Goal: Information Seeking & Learning: Learn about a topic

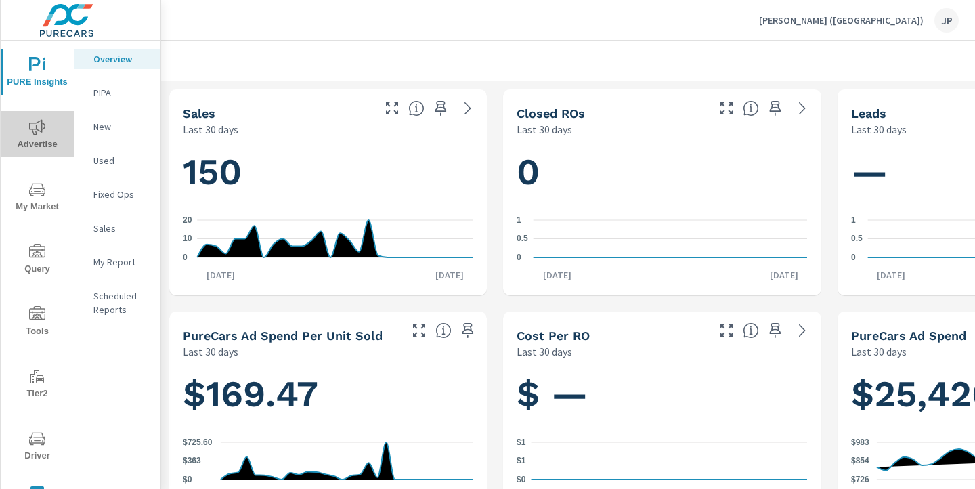
click at [37, 125] on icon "nav menu" at bounding box center [37, 127] width 16 height 16
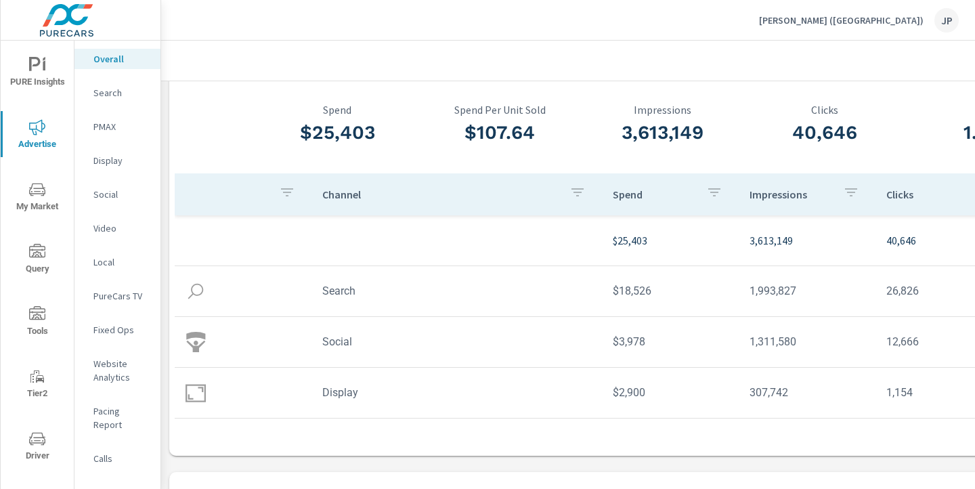
scroll to position [62, 188]
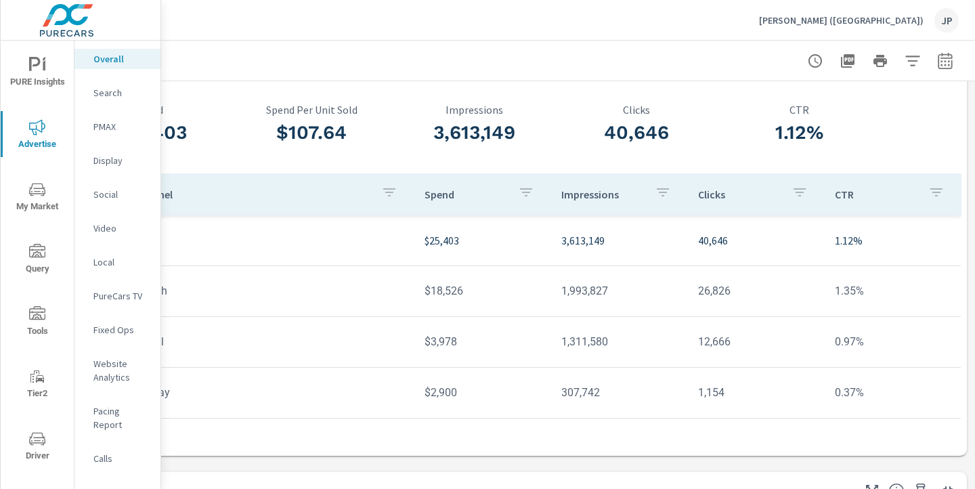
click at [949, 55] on icon "button" at bounding box center [945, 60] width 14 height 16
select select "Last month"
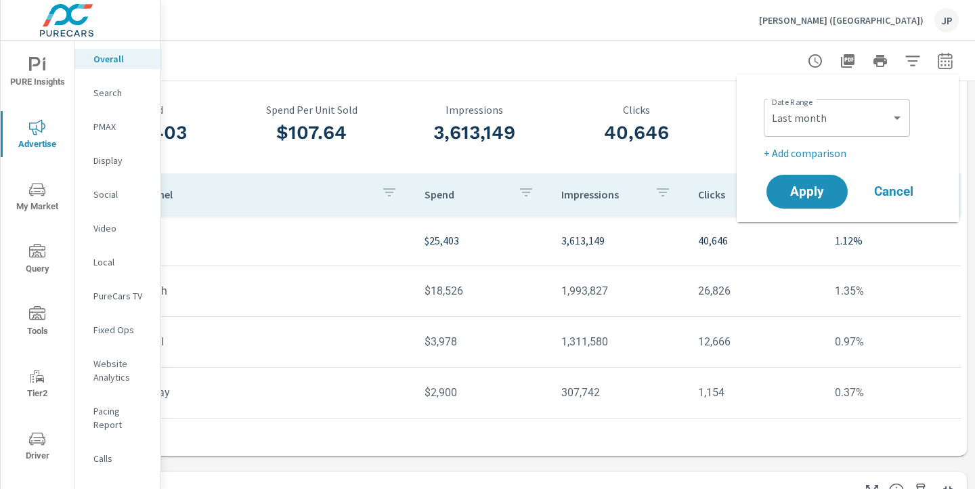
click at [818, 153] on p "+ Add comparison" at bounding box center [850, 153] width 173 height 16
select select "Previous period"
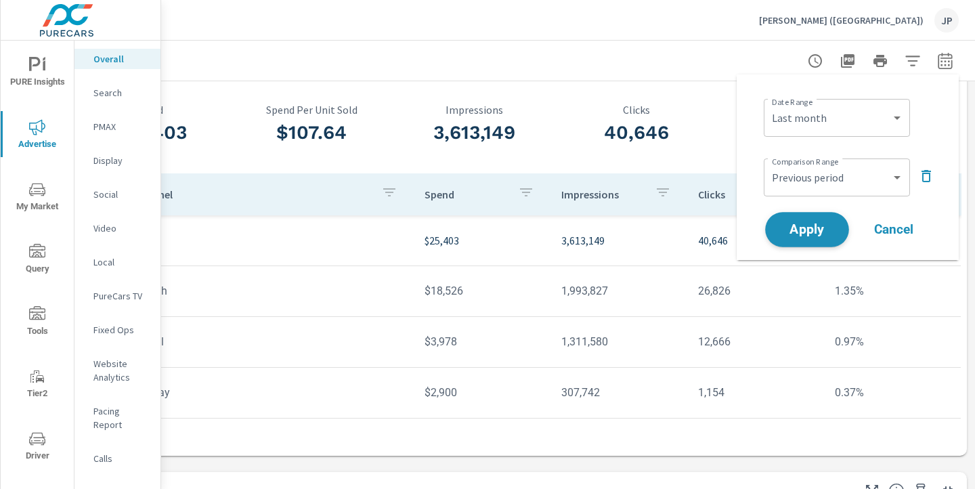
click at [809, 227] on span "Apply" at bounding box center [807, 229] width 56 height 13
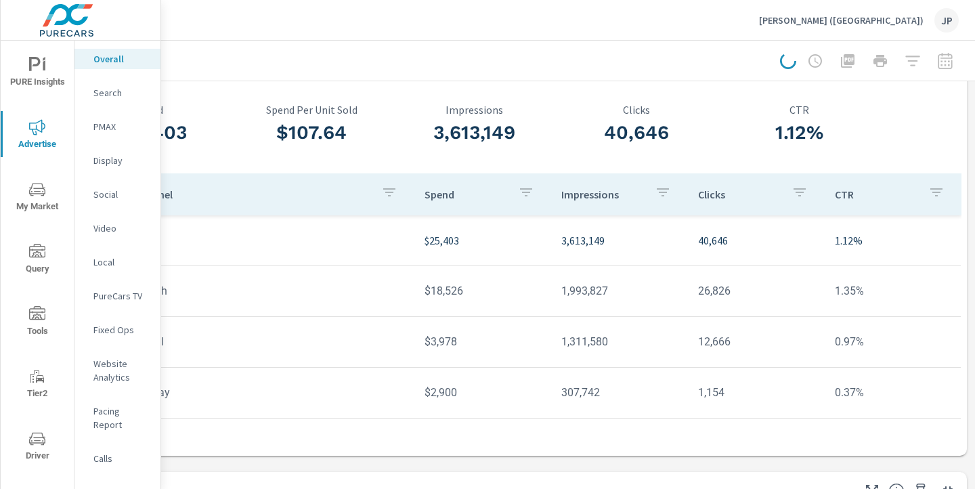
scroll to position [0, 188]
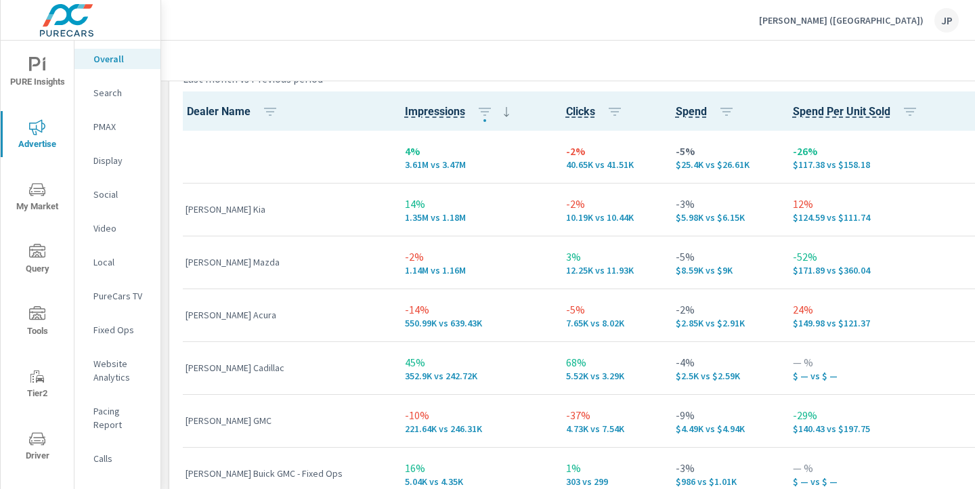
scroll to position [1931, 0]
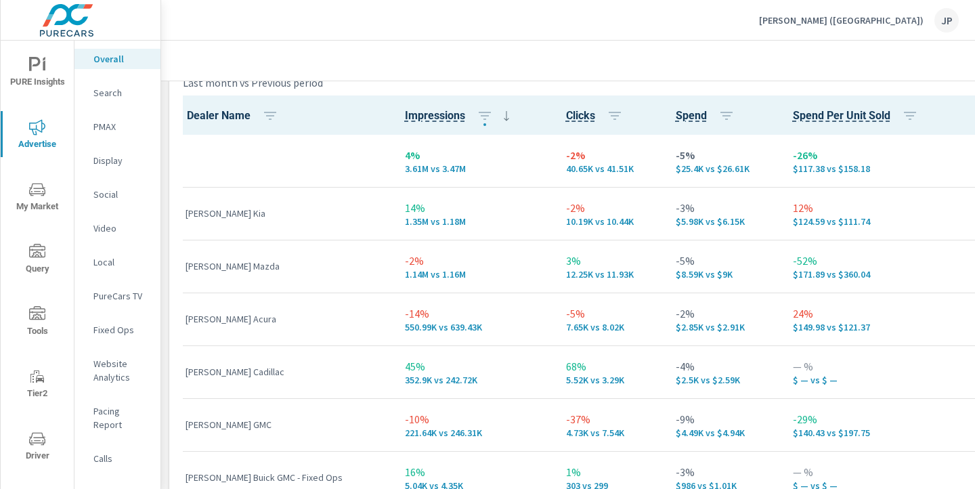
click at [186, 318] on p "[PERSON_NAME] Acura" at bounding box center [285, 319] width 198 height 14
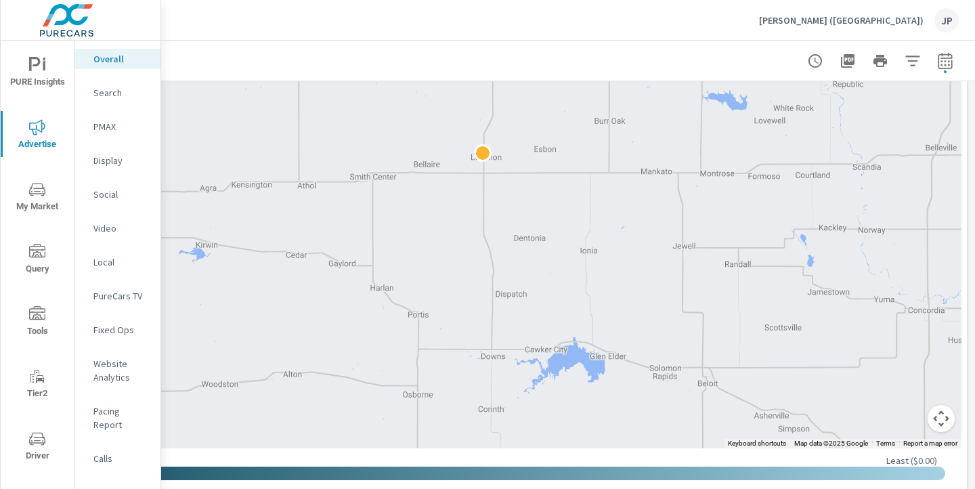
scroll to position [899, 188]
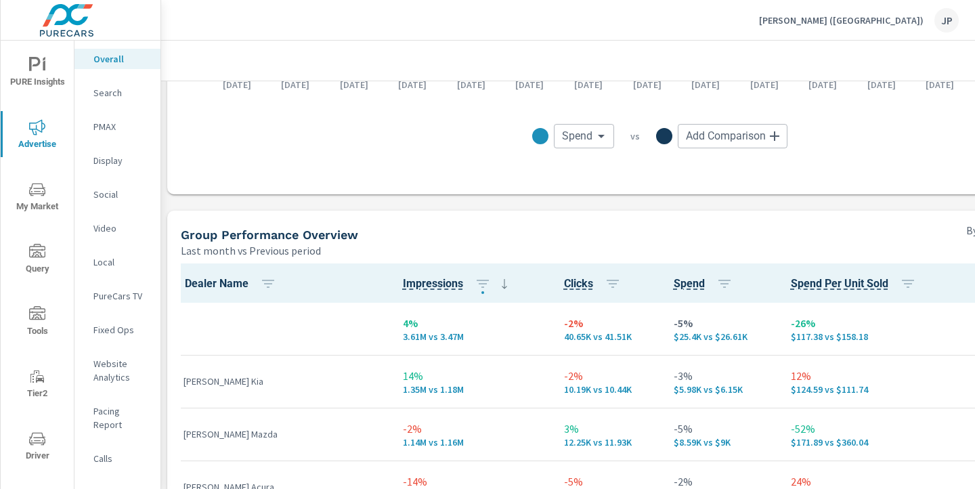
scroll to position [1759, 2]
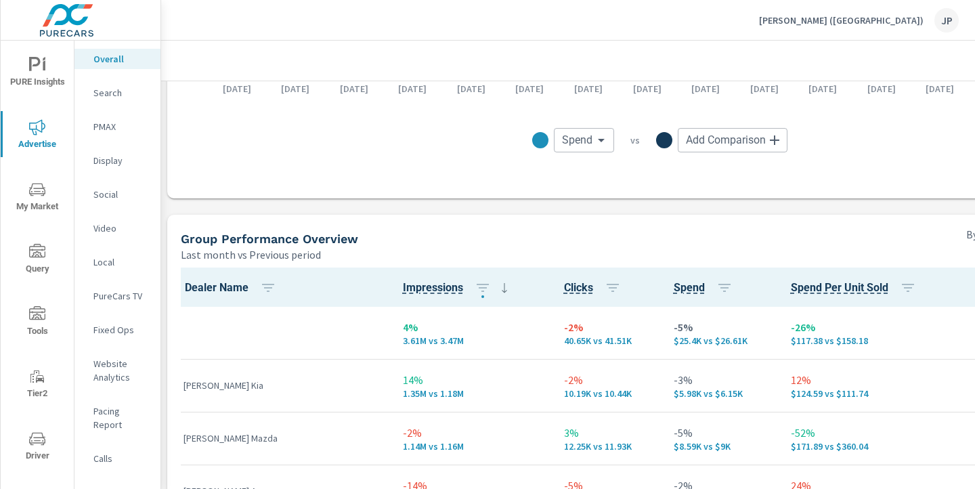
click at [906, 18] on p "[PERSON_NAME] ([GEOGRAPHIC_DATA])" at bounding box center [841, 20] width 165 height 12
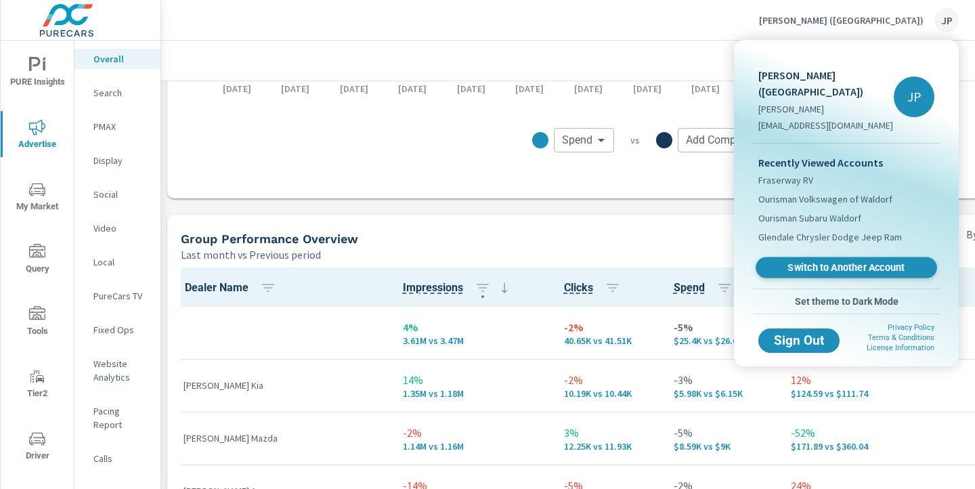
click at [809, 261] on span "Switch to Another Account" at bounding box center [846, 267] width 166 height 13
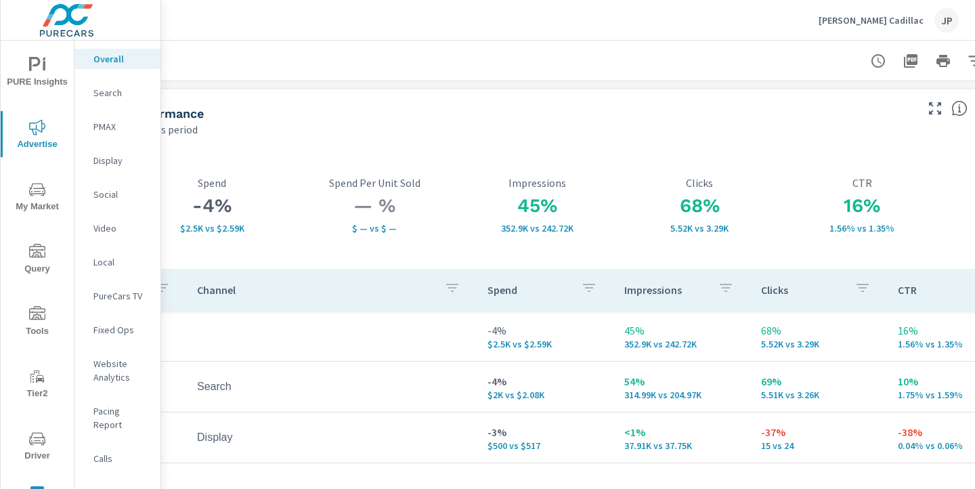
scroll to position [0, 116]
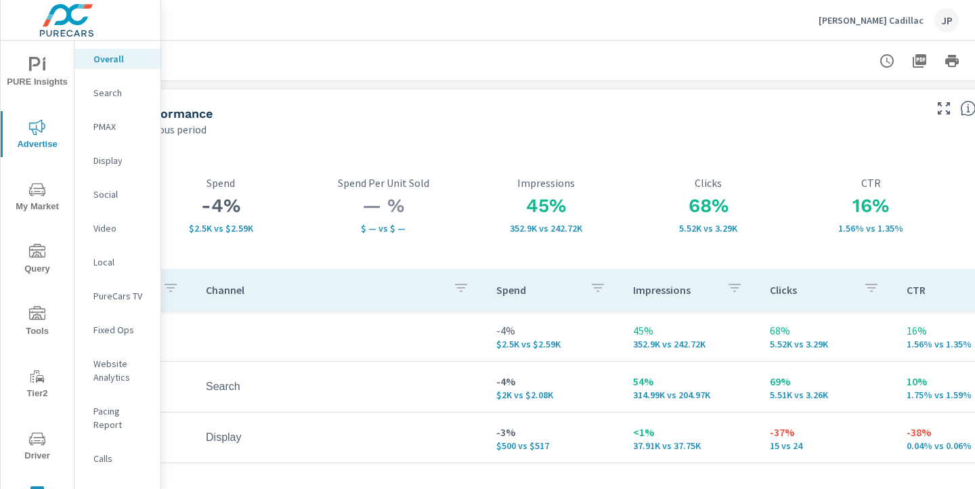
click at [34, 64] on icon "nav menu" at bounding box center [35, 64] width 12 height 14
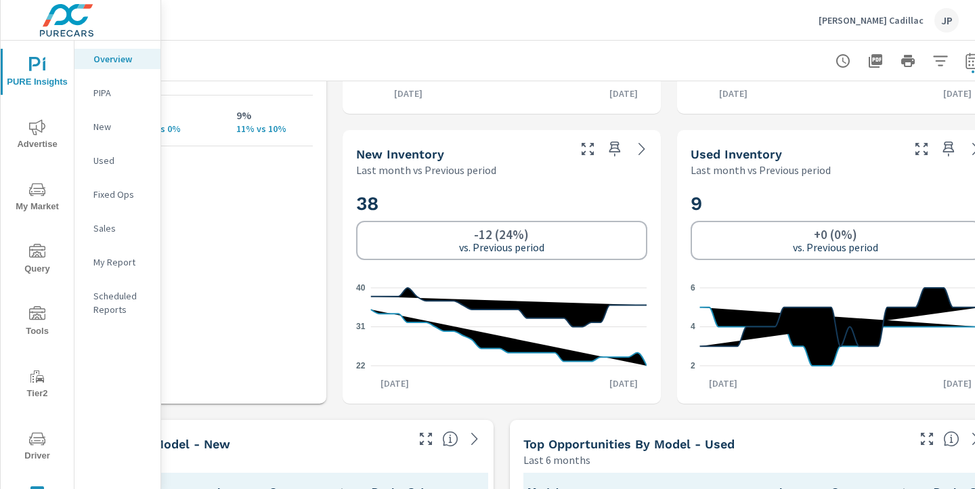
scroll to position [828, 160]
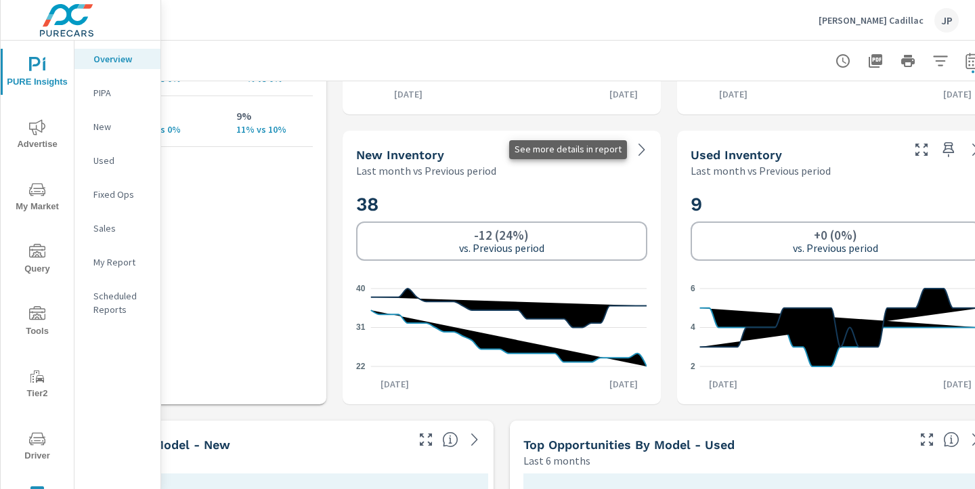
click at [636, 150] on icon at bounding box center [642, 150] width 16 height 16
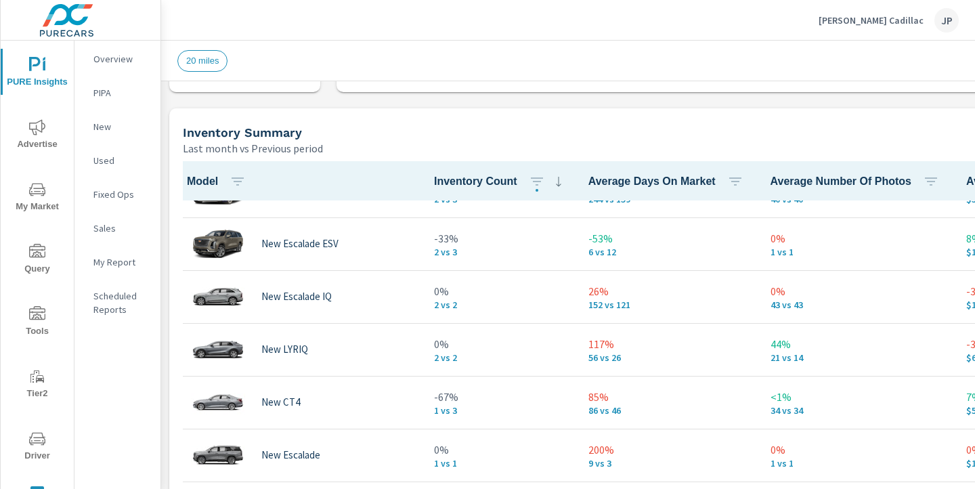
scroll to position [303, 0]
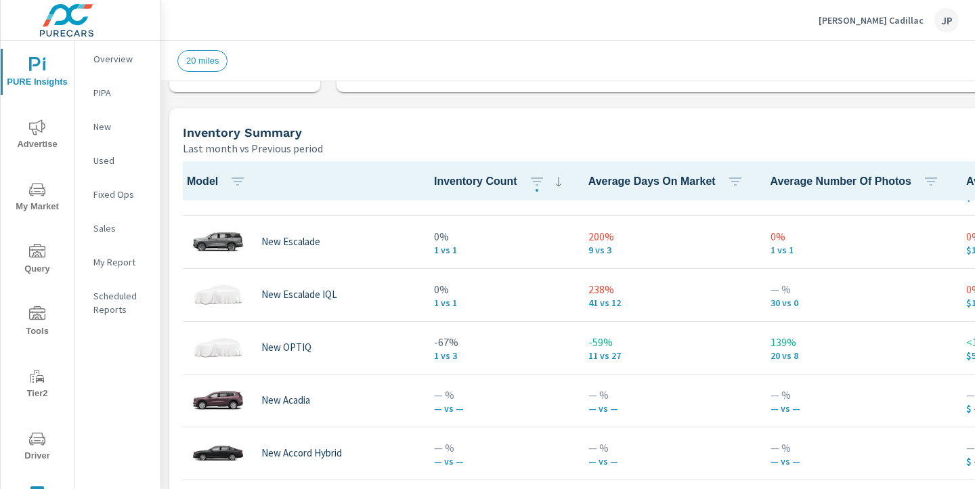
scroll to position [514, 0]
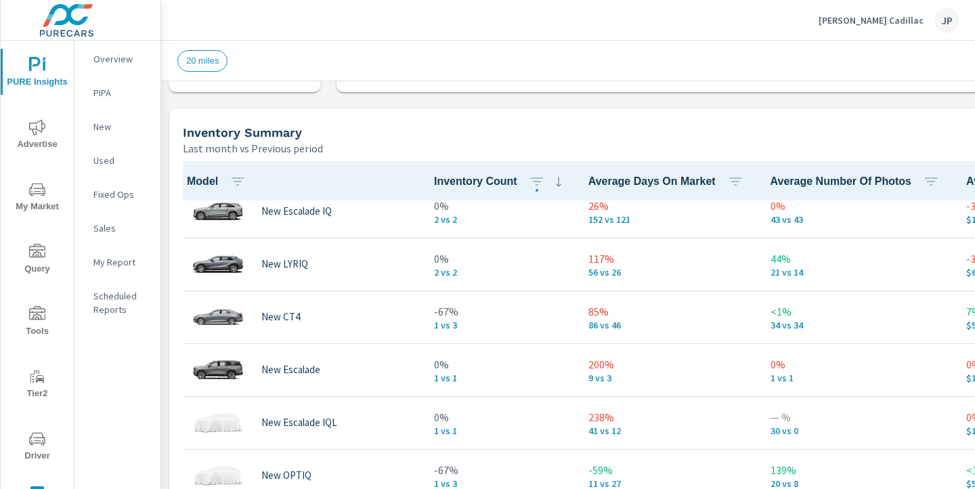
scroll to position [375, 0]
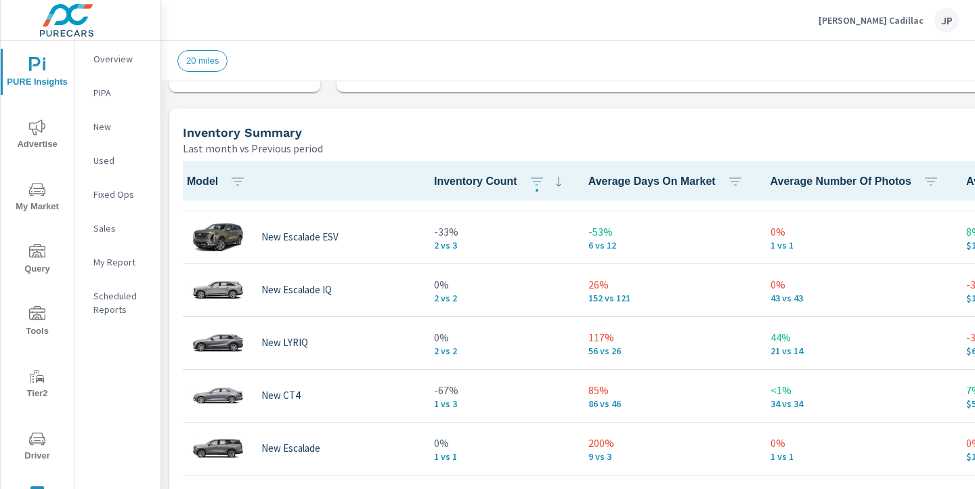
scroll to position [305, 0]
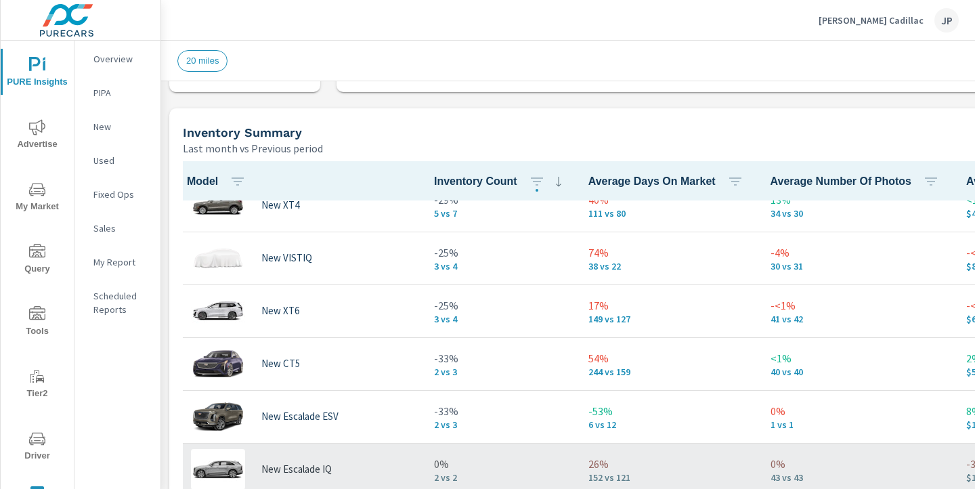
scroll to position [122, 0]
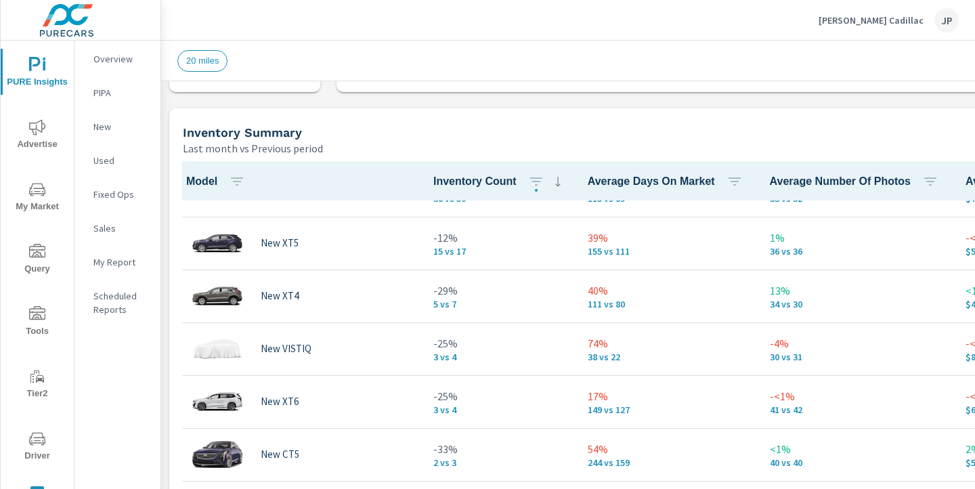
scroll to position [16, 1]
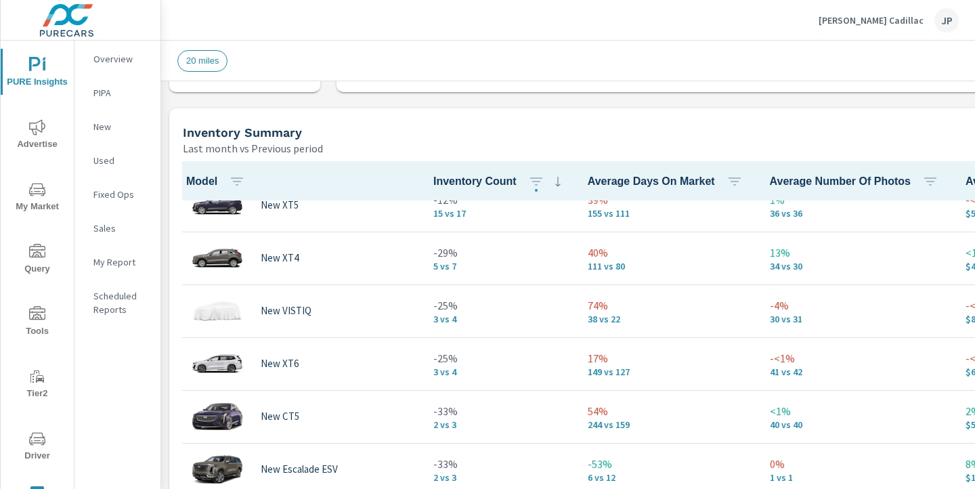
scroll to position [86, 1]
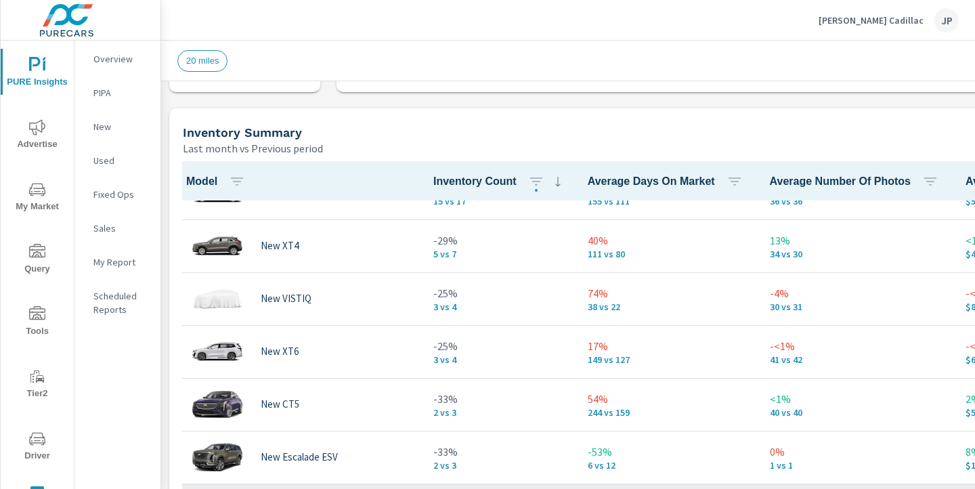
scroll to position [89, 1]
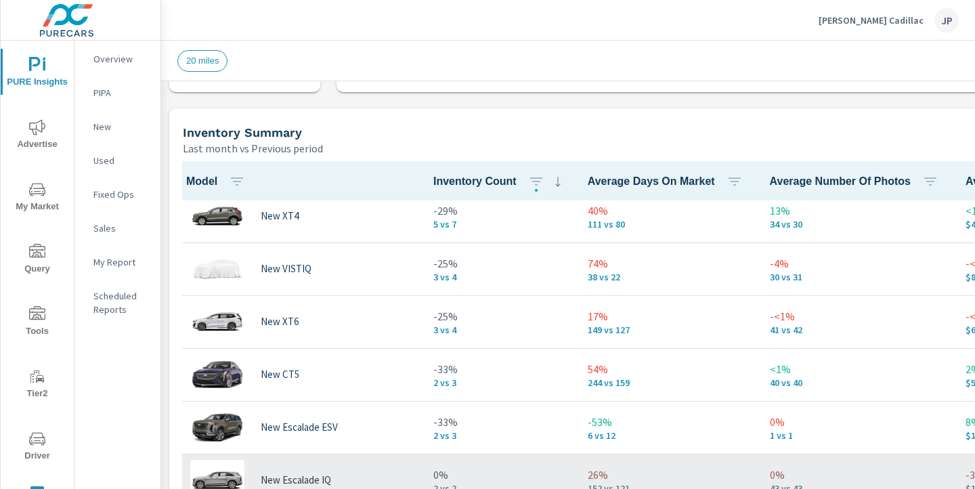
scroll to position [124, 1]
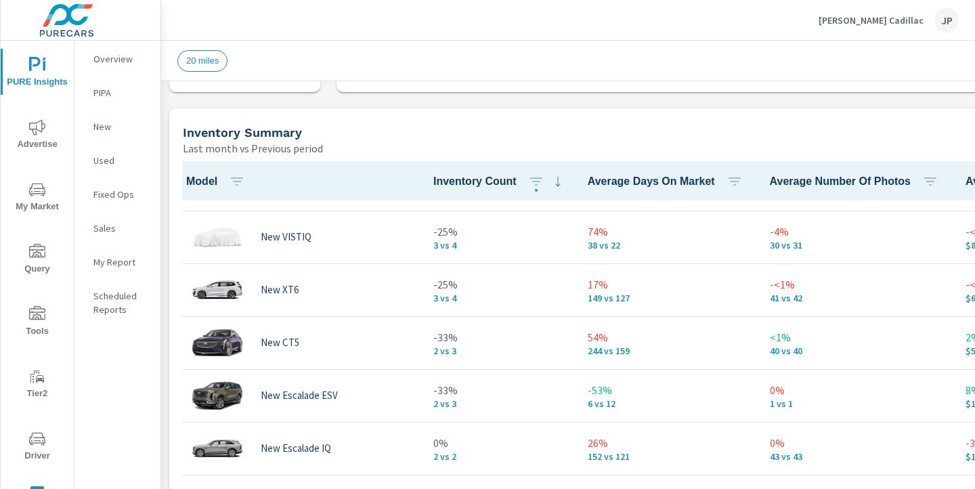
scroll to position [154, 1]
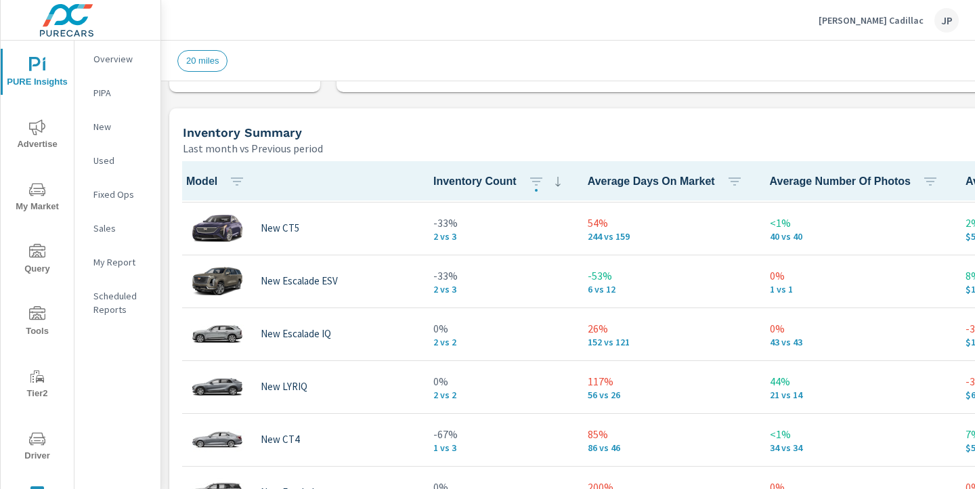
scroll to position [260, 1]
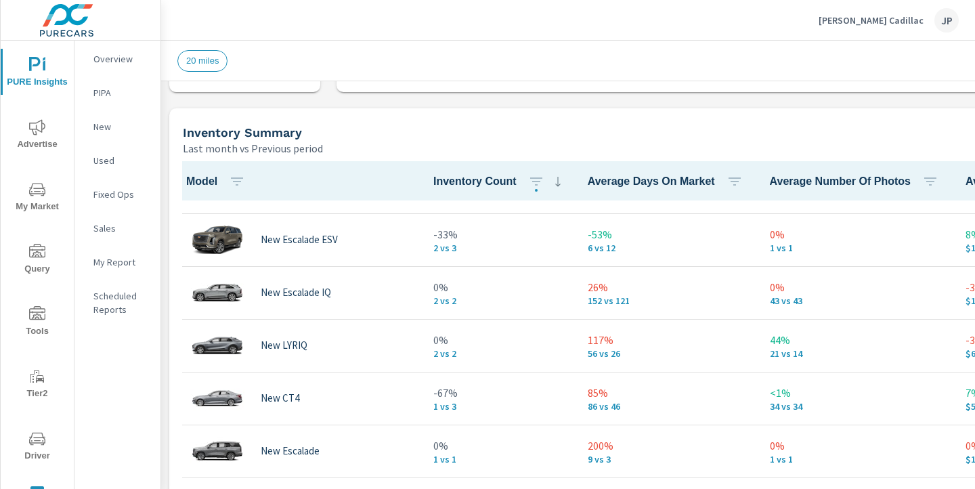
scroll to position [311, 1]
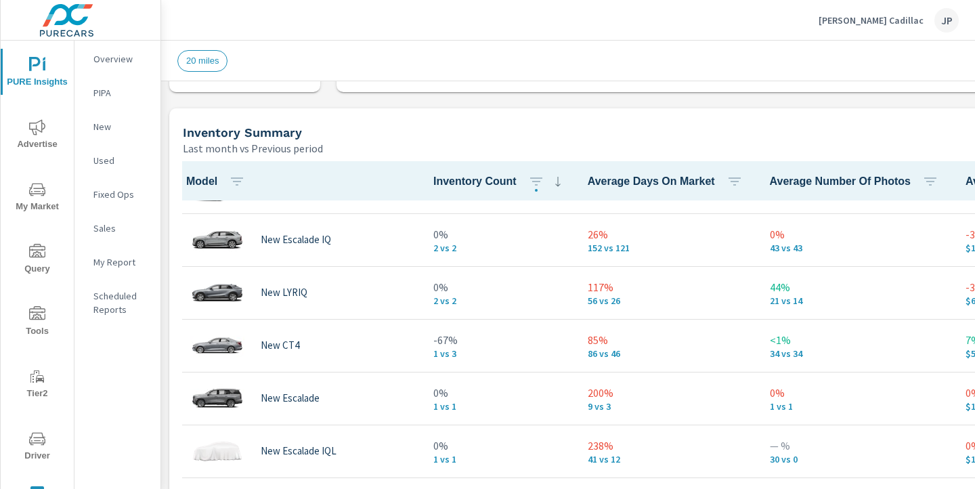
scroll to position [356, 1]
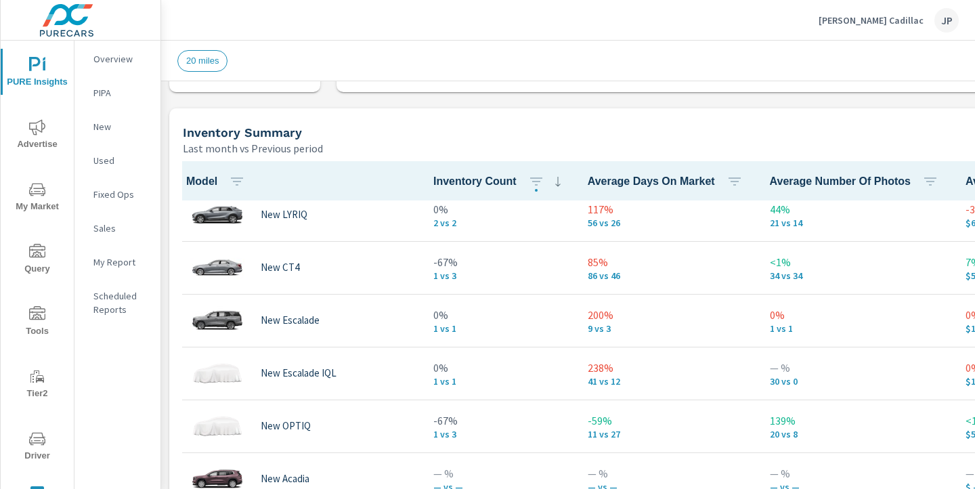
scroll to position [433, 1]
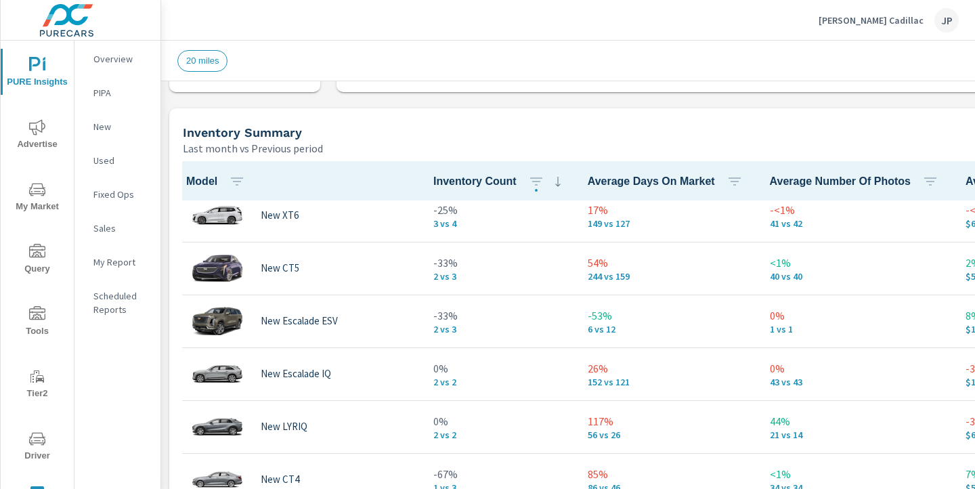
scroll to position [219, 1]
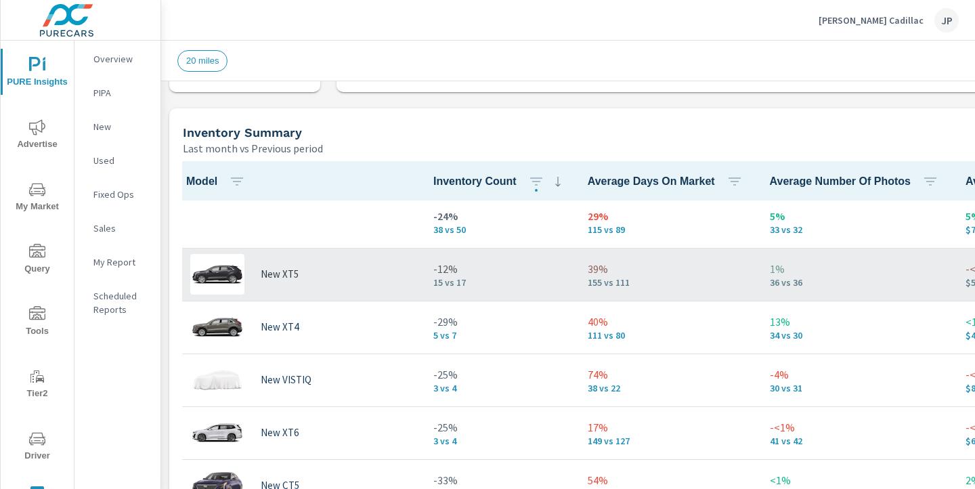
scroll to position [0, 1]
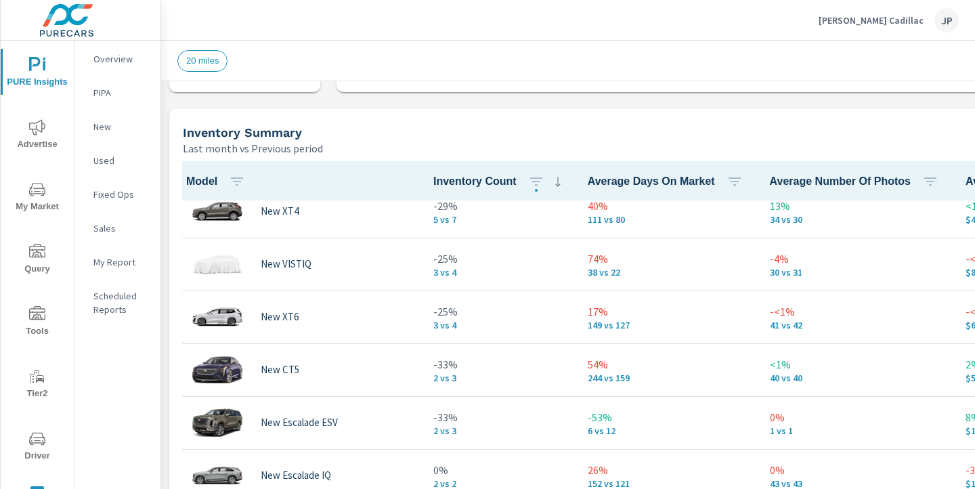
scroll to position [135, 1]
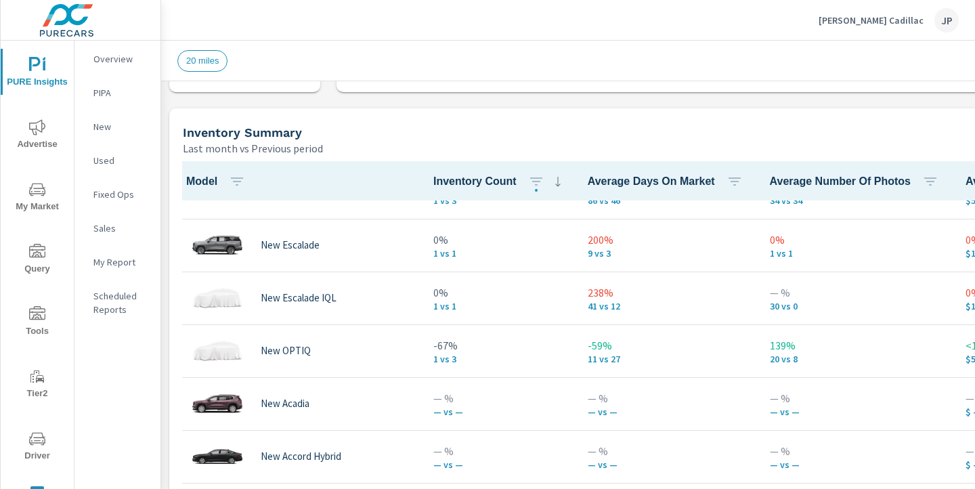
scroll to position [511, 1]
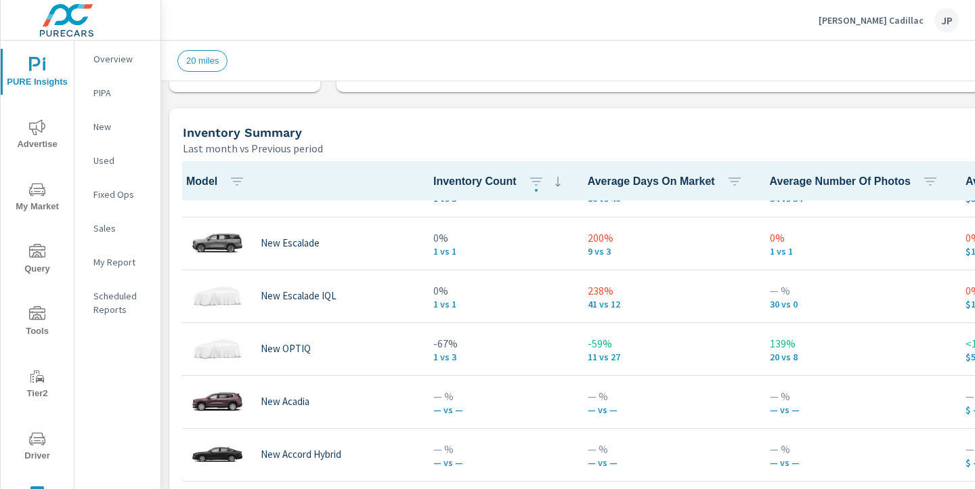
scroll to position [311, 1]
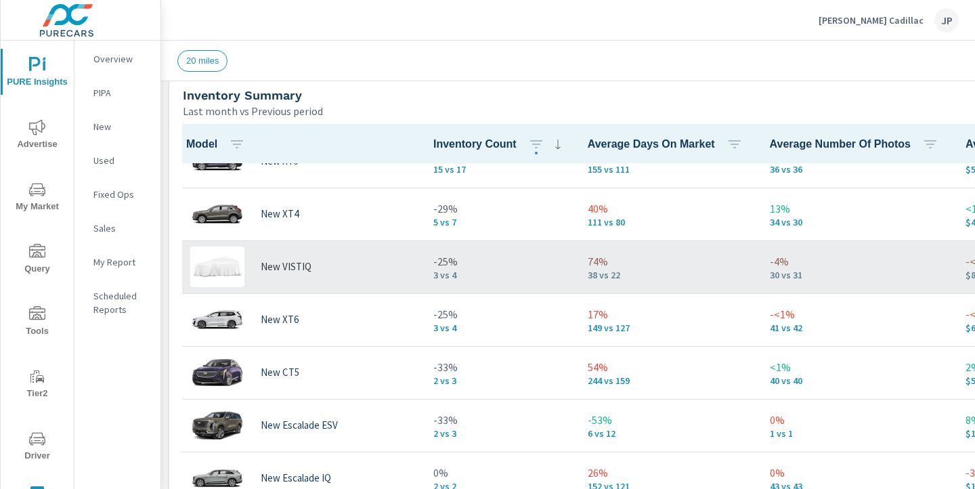
scroll to position [83, 1]
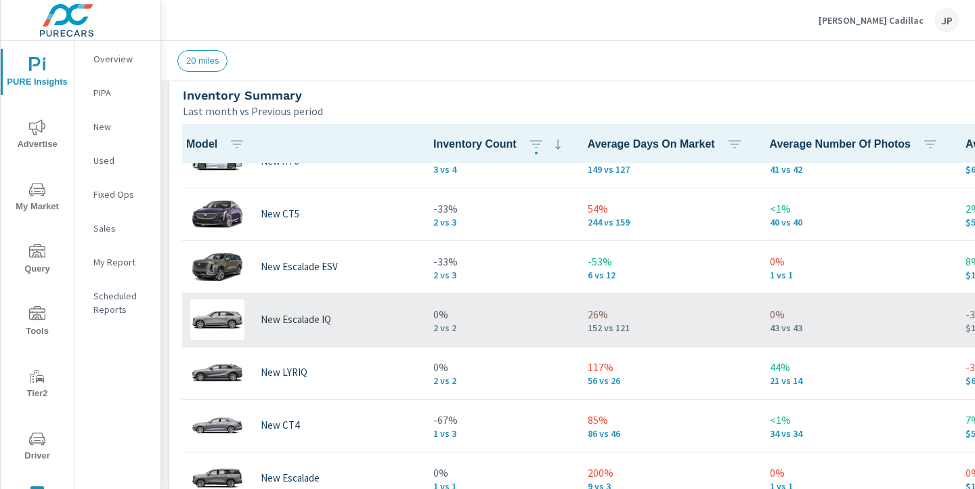
scroll to position [240, 1]
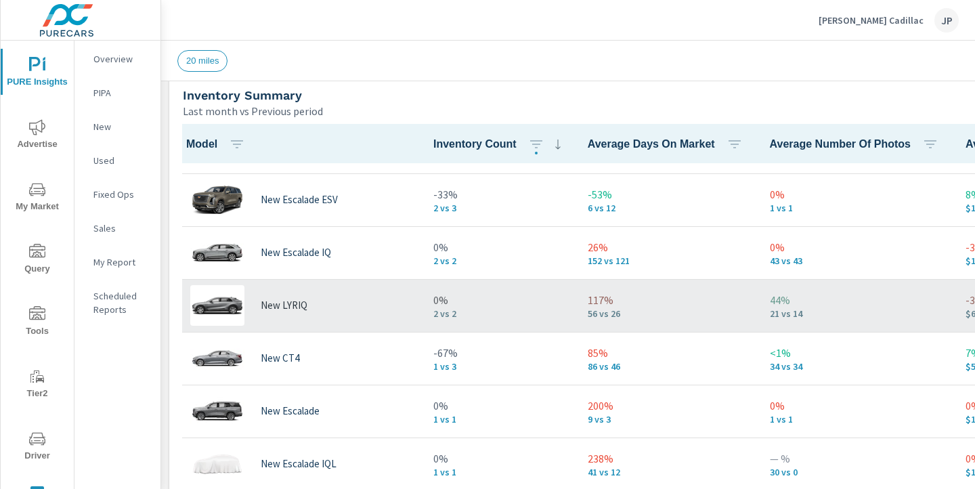
scroll to position [311, 1]
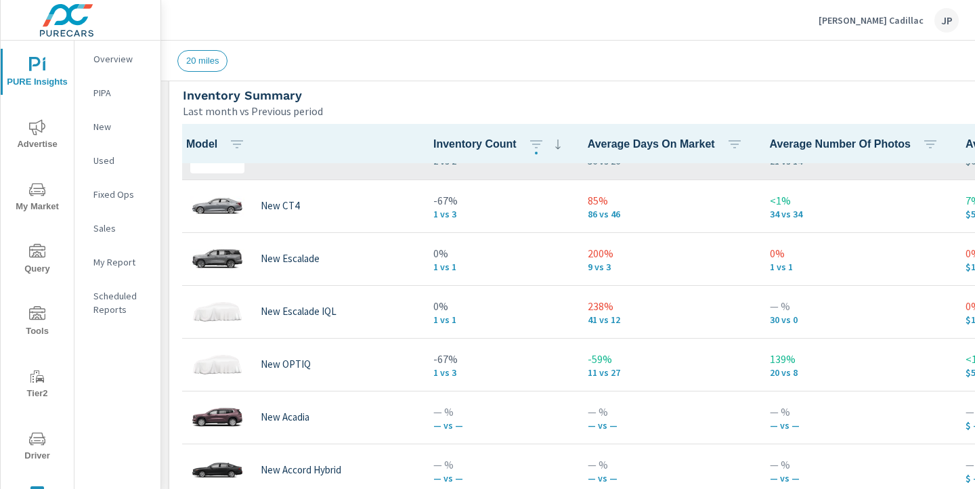
scroll to position [459, 1]
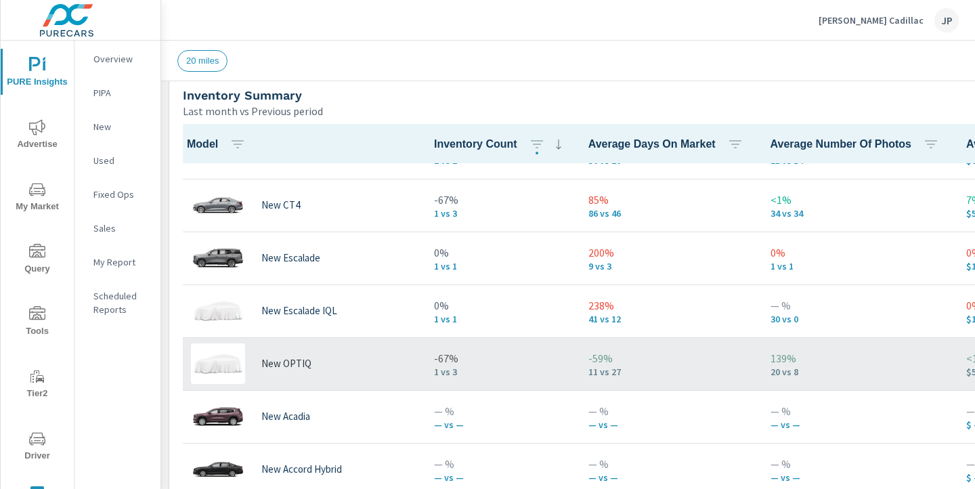
scroll to position [336, 0]
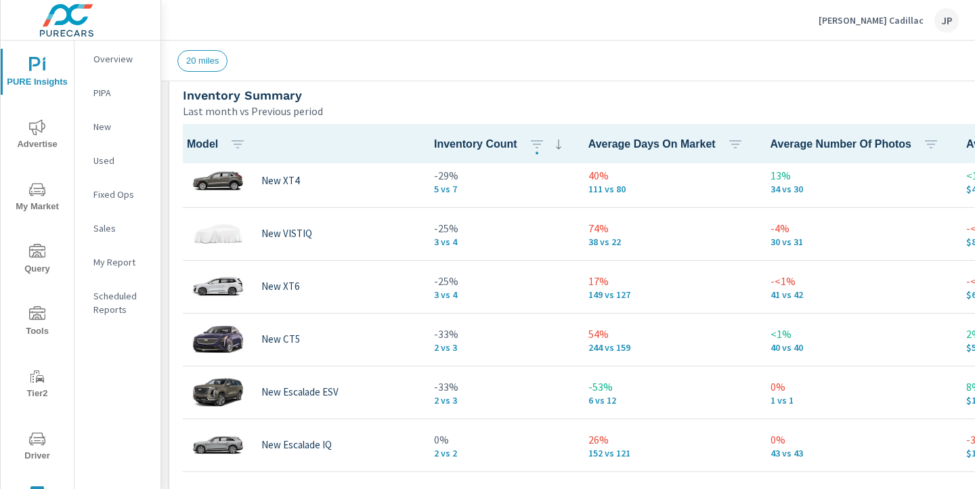
scroll to position [113, 0]
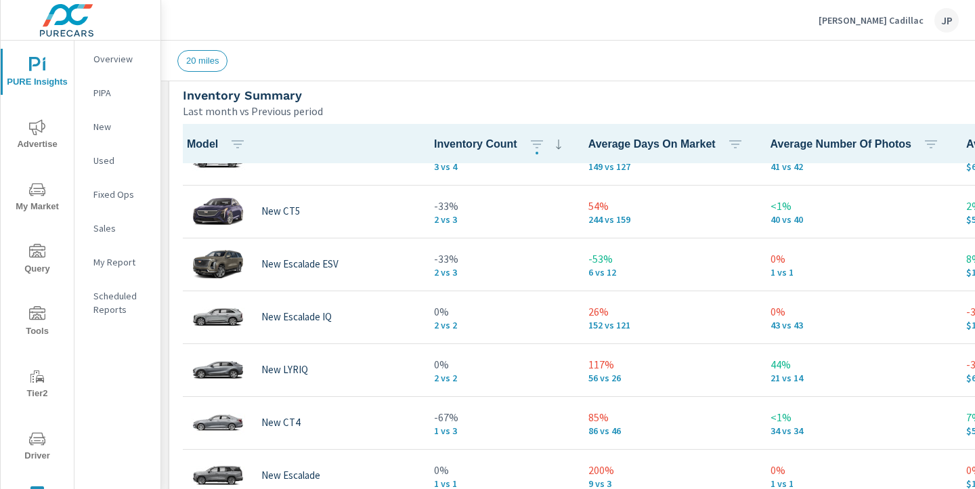
scroll to position [248, 0]
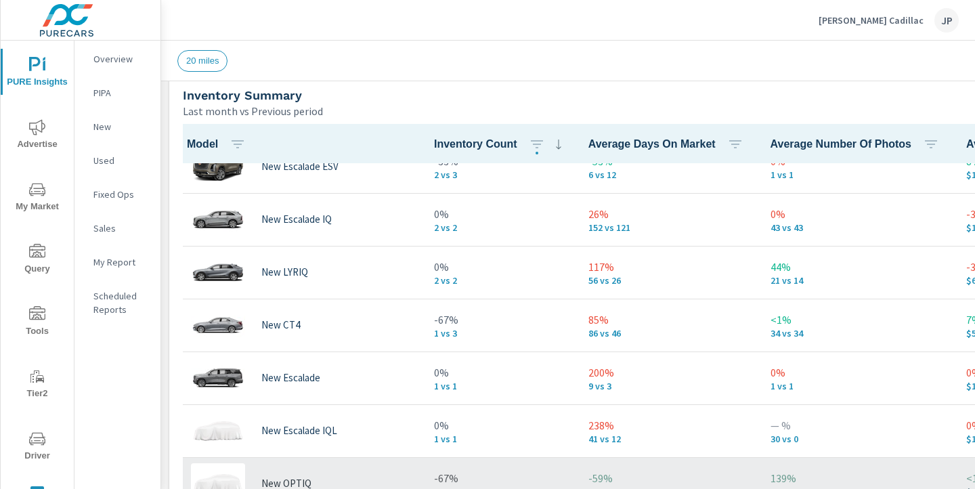
scroll to position [340, 0]
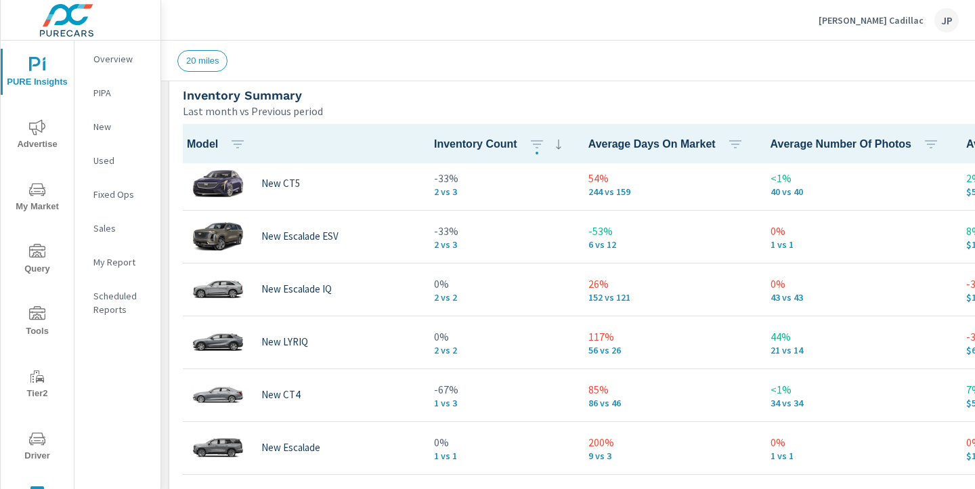
scroll to position [265, 0]
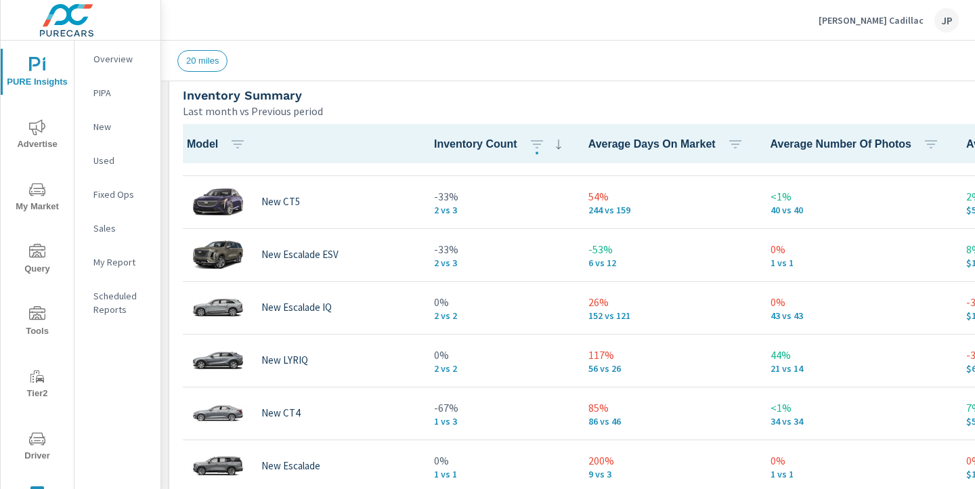
scroll to position [246, 0]
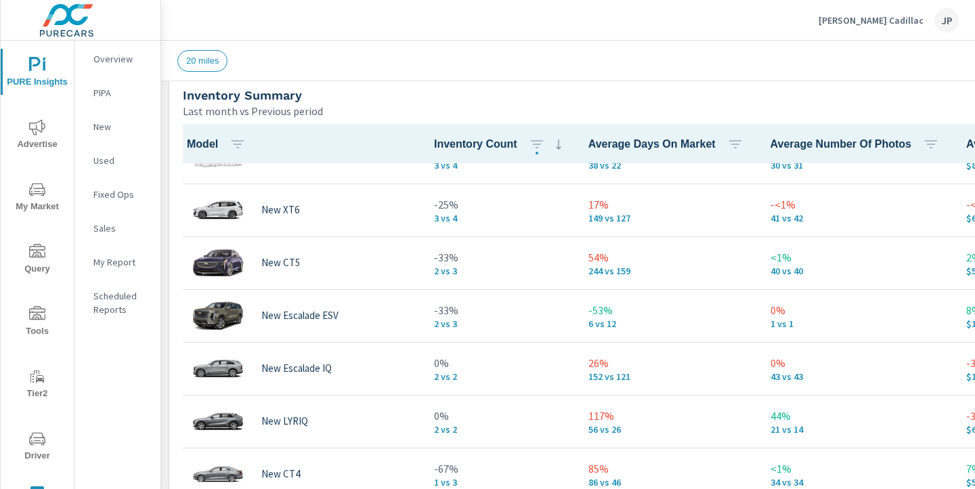
scroll to position [187, 0]
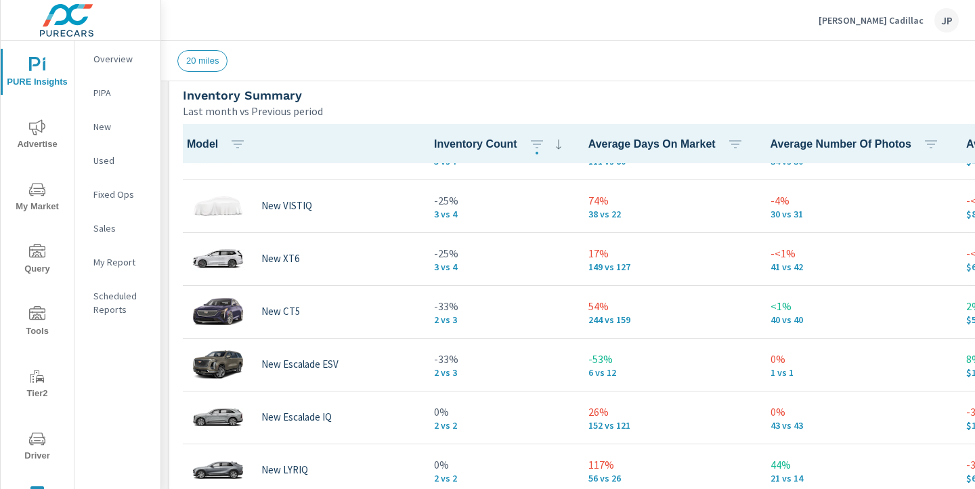
scroll to position [140, 0]
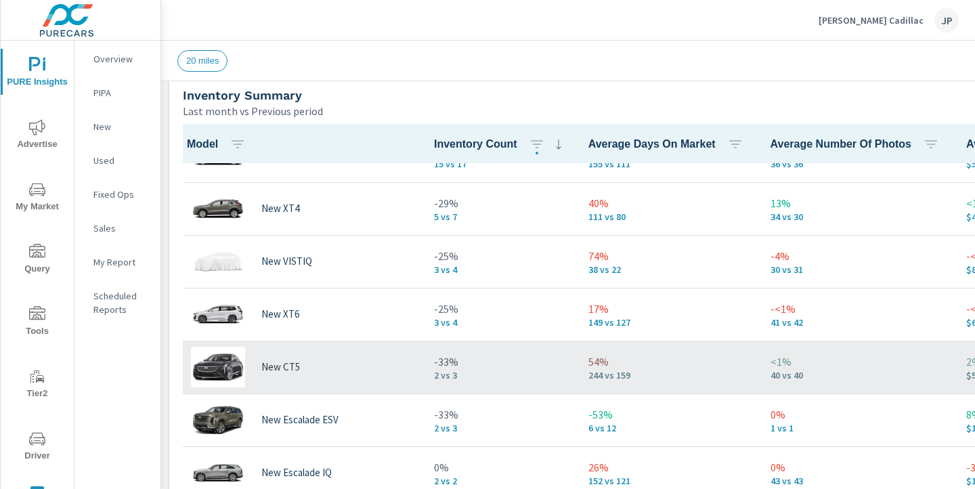
scroll to position [85, 0]
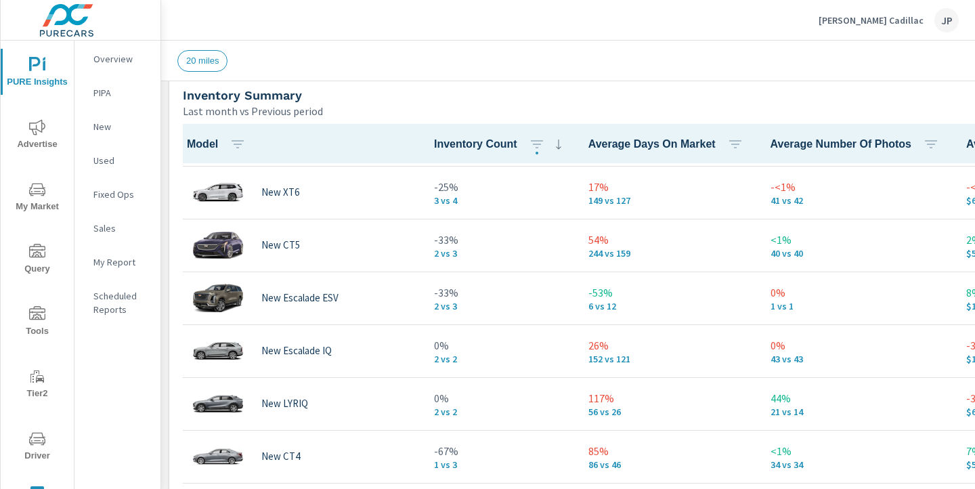
scroll to position [300, 0]
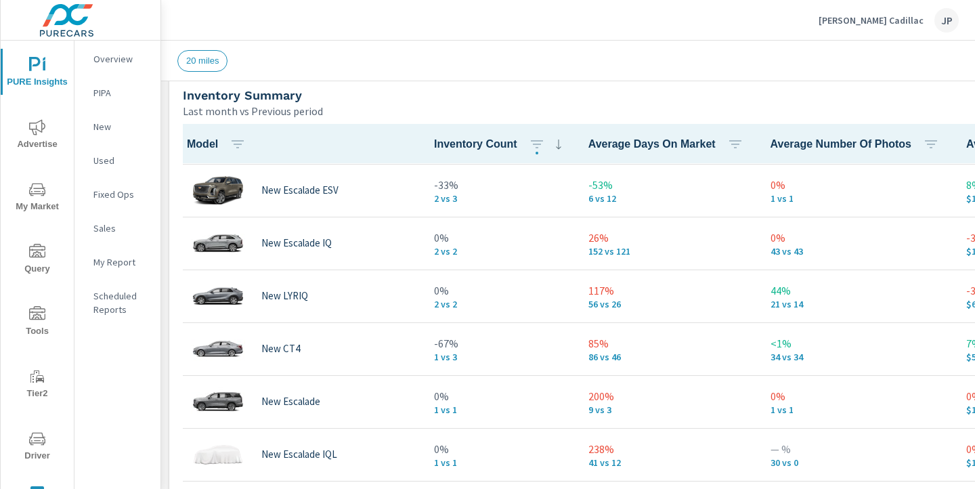
scroll to position [317, 0]
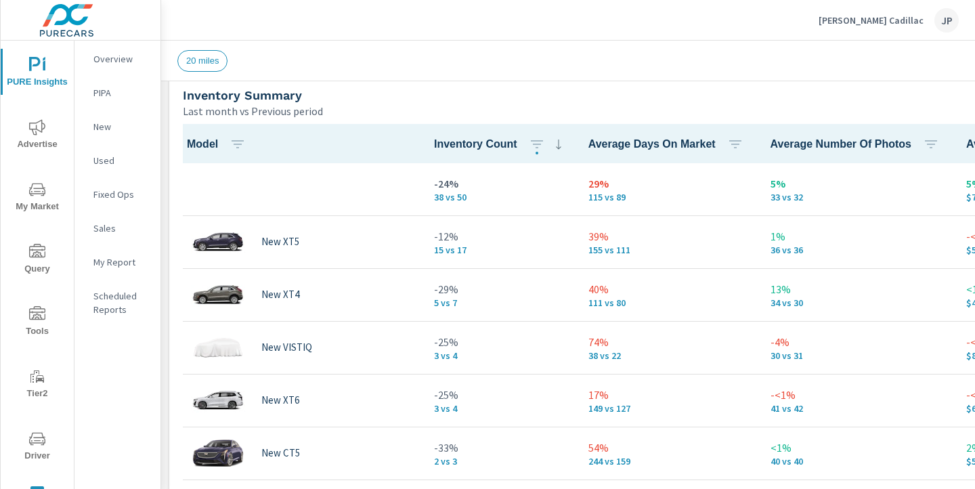
click at [898, 16] on p "[PERSON_NAME] Cadillac" at bounding box center [871, 20] width 105 height 12
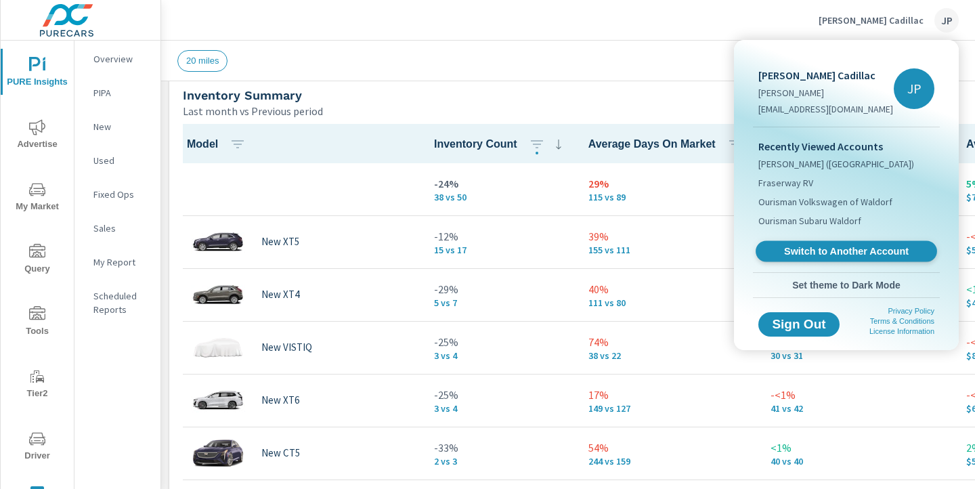
click at [804, 246] on span "Switch to Another Account" at bounding box center [846, 251] width 166 height 13
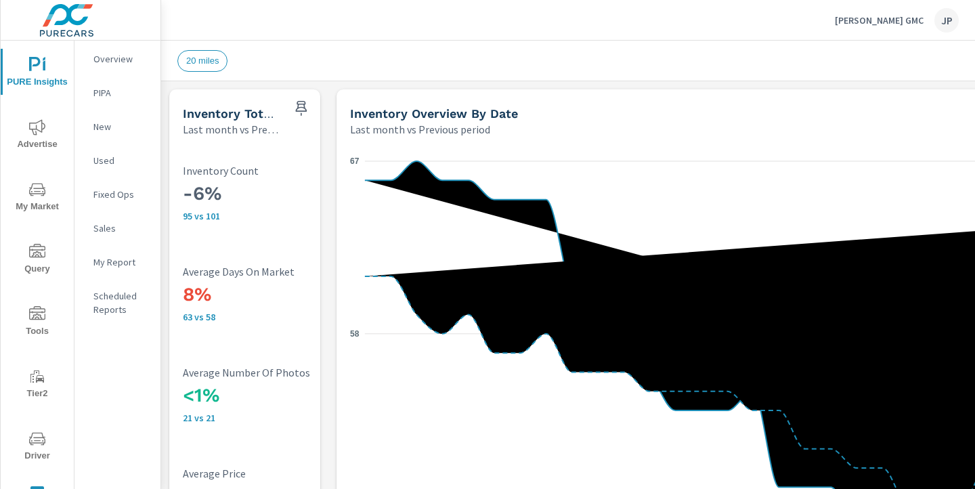
scroll to position [1, 0]
click at [490, 184] on icon "48 58 67" at bounding box center [746, 343] width 792 height 386
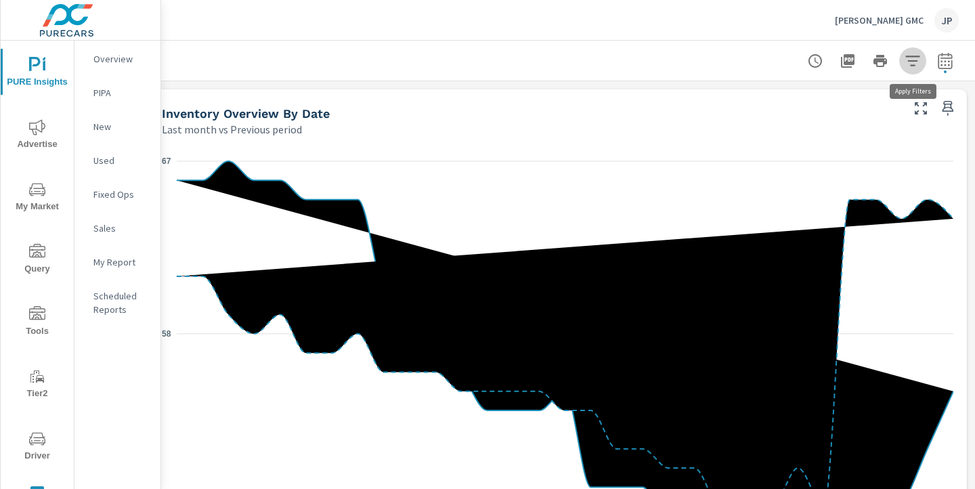
click at [911, 56] on icon "button" at bounding box center [912, 61] width 14 height 10
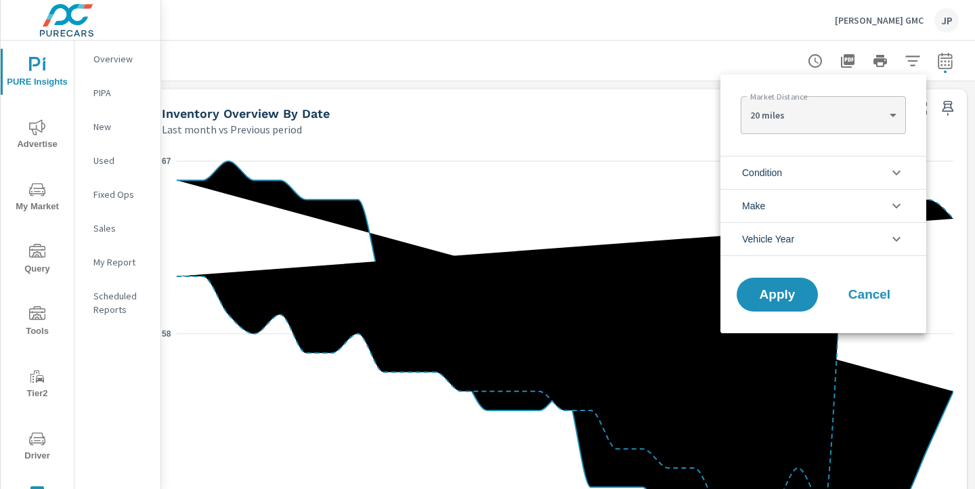
click at [836, 214] on li "Make" at bounding box center [823, 205] width 206 height 33
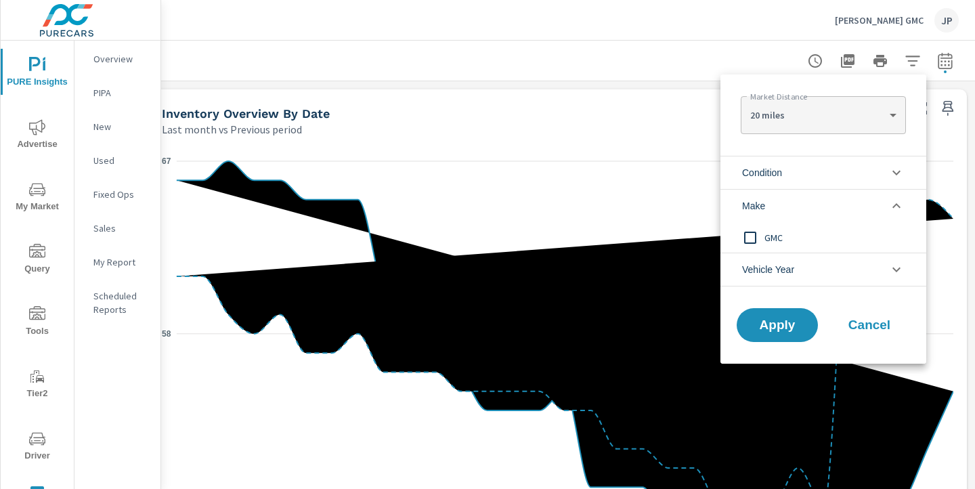
click at [836, 214] on li "Make" at bounding box center [823, 205] width 206 height 33
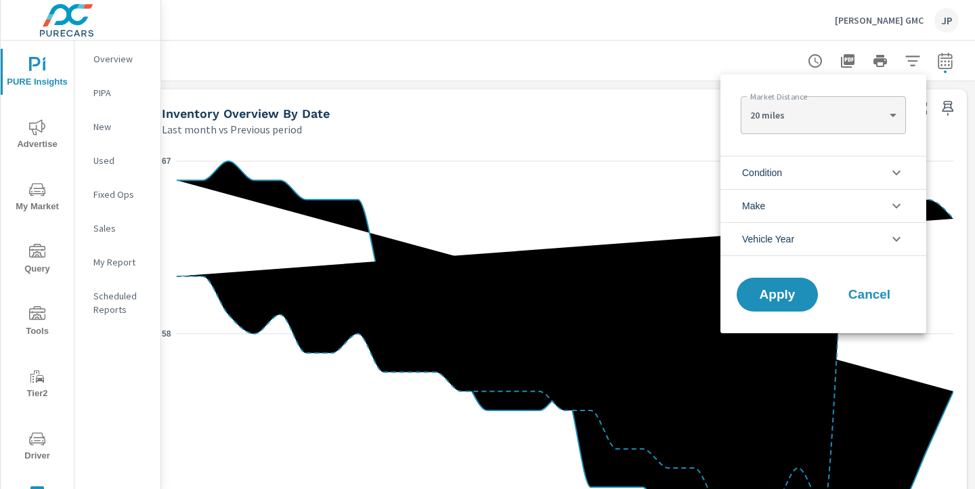
click at [869, 297] on span "Cancel" at bounding box center [869, 294] width 54 height 12
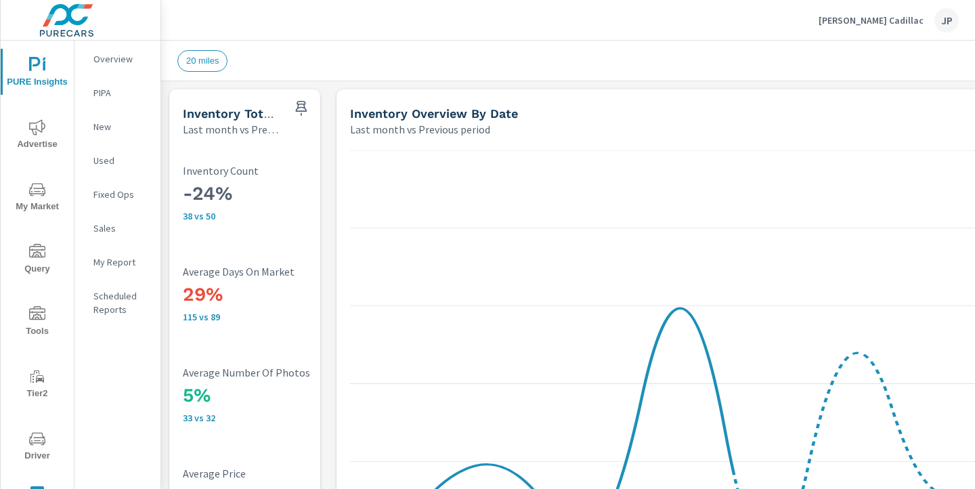
scroll to position [1, 0]
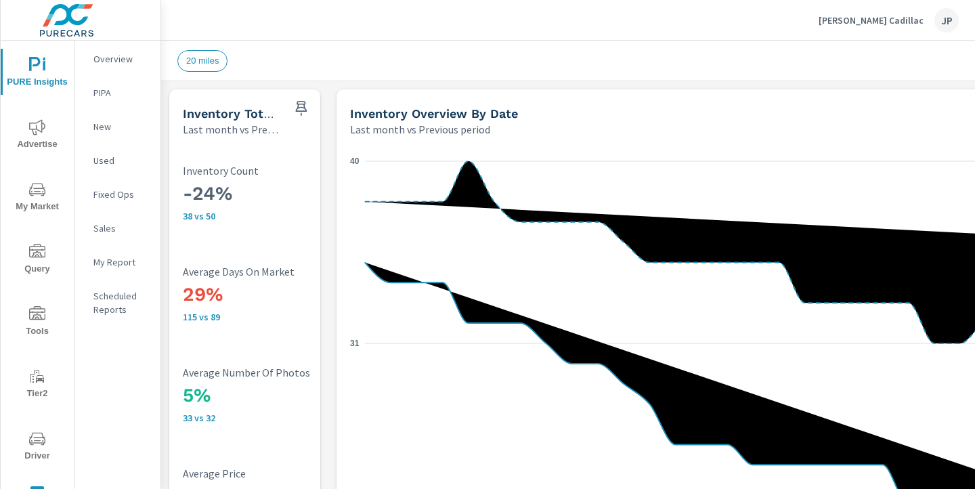
click at [196, 61] on span "20 miles" at bounding box center [202, 61] width 49 height 10
click at [407, 52] on div "20 miles" at bounding box center [567, 61] width 780 height 22
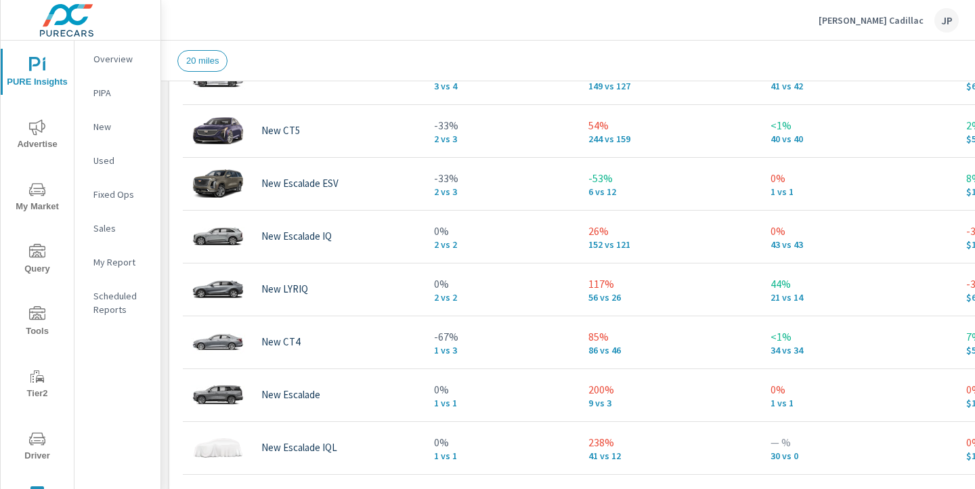
scroll to position [1041, 0]
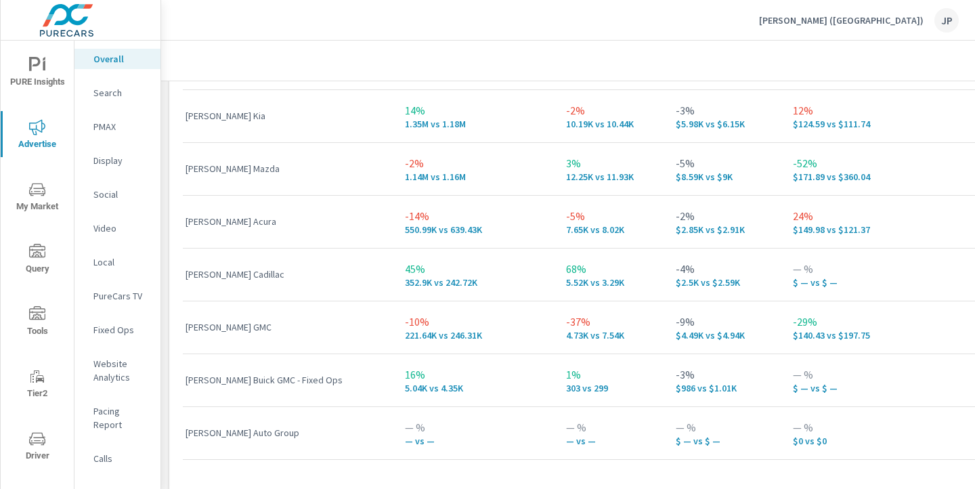
scroll to position [2030, 0]
